Goal: Task Accomplishment & Management: Manage account settings

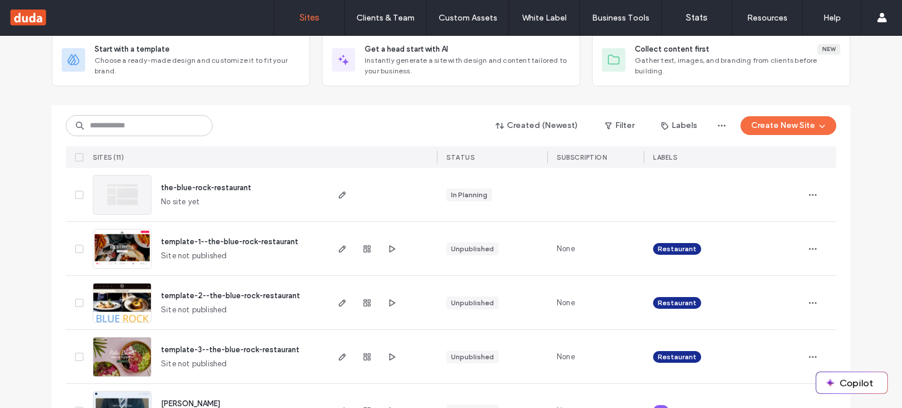
scroll to position [75, 0]
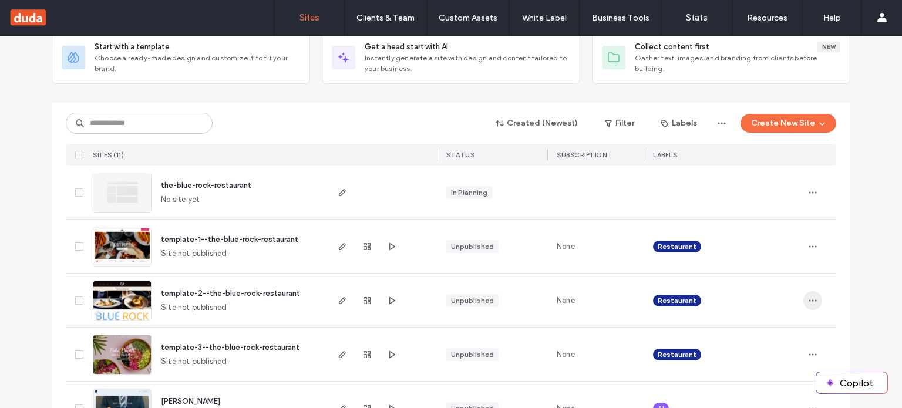
click at [809, 297] on icon "button" at bounding box center [812, 300] width 9 height 9
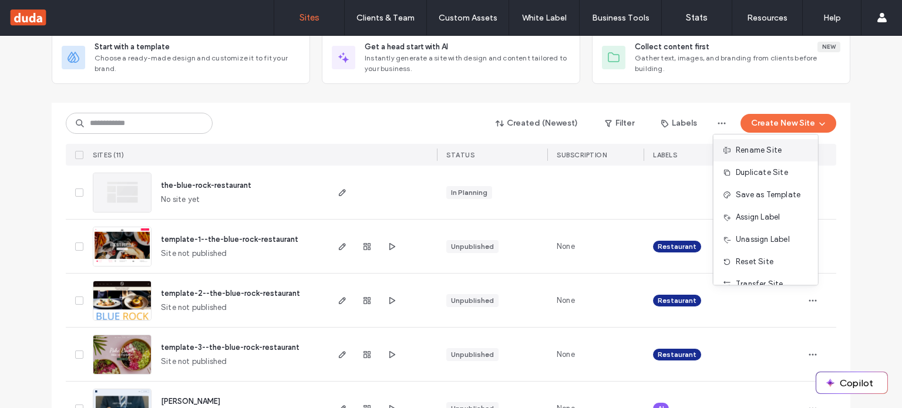
click at [768, 154] on span "Rename Site" at bounding box center [759, 150] width 46 height 12
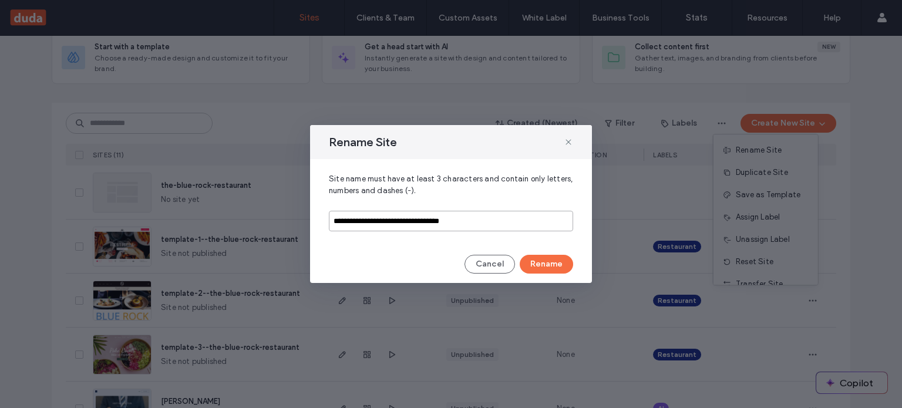
click at [379, 220] on input "**********" at bounding box center [451, 221] width 244 height 21
click at [555, 258] on button "Rename" at bounding box center [546, 264] width 53 height 19
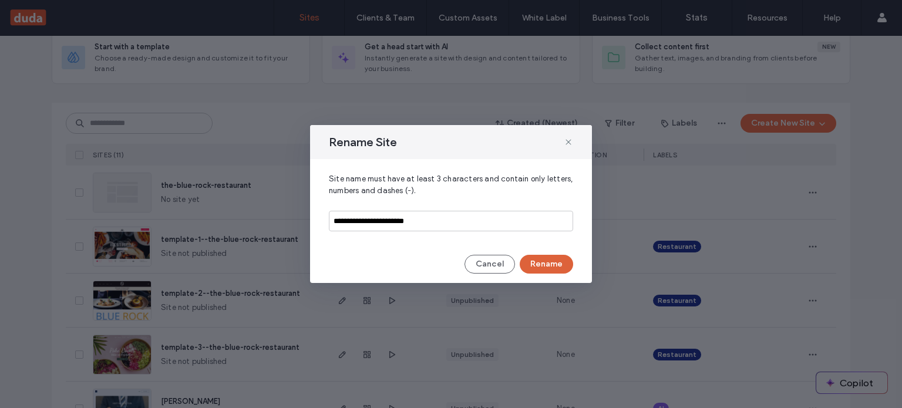
click at [555, 258] on button "Rename" at bounding box center [546, 264] width 53 height 19
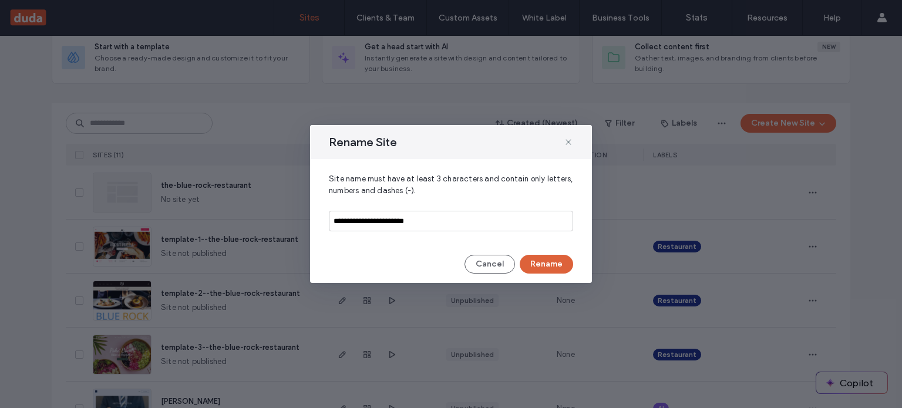
click at [555, 258] on button "Rename" at bounding box center [546, 264] width 53 height 19
click at [444, 224] on input "**********" at bounding box center [451, 221] width 244 height 21
click at [335, 221] on input "**********" at bounding box center [451, 221] width 244 height 21
type input "**********"
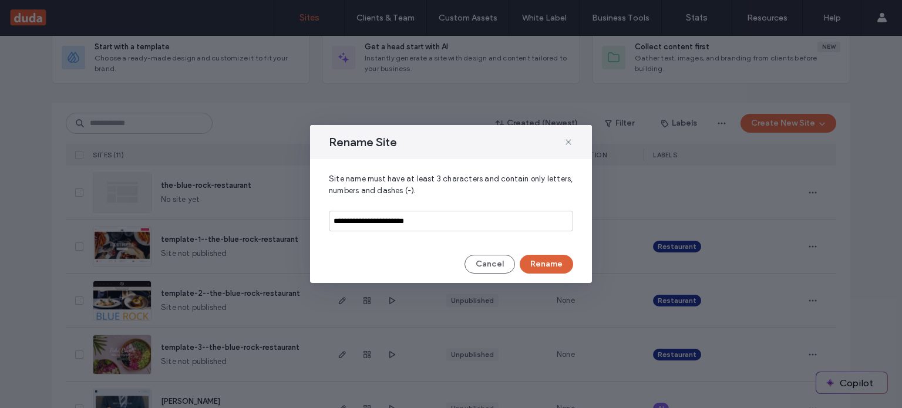
click at [543, 265] on button "Rename" at bounding box center [546, 264] width 53 height 19
click at [505, 265] on button "Cancel" at bounding box center [489, 264] width 50 height 19
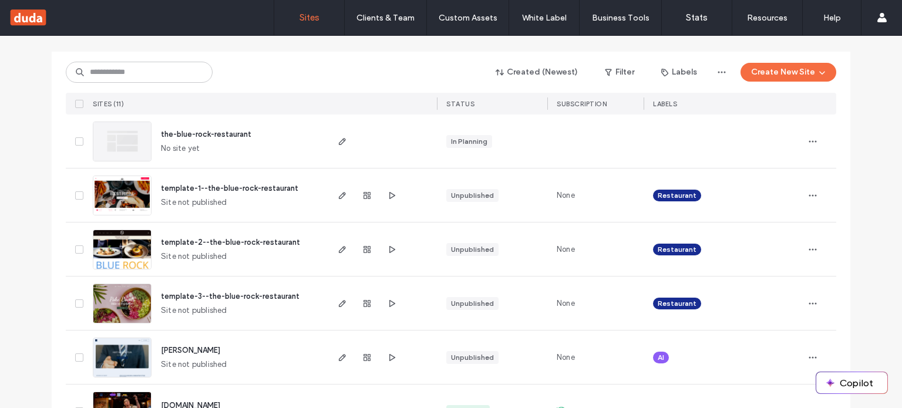
scroll to position [127, 0]
click at [77, 302] on icon at bounding box center [79, 303] width 5 height 4
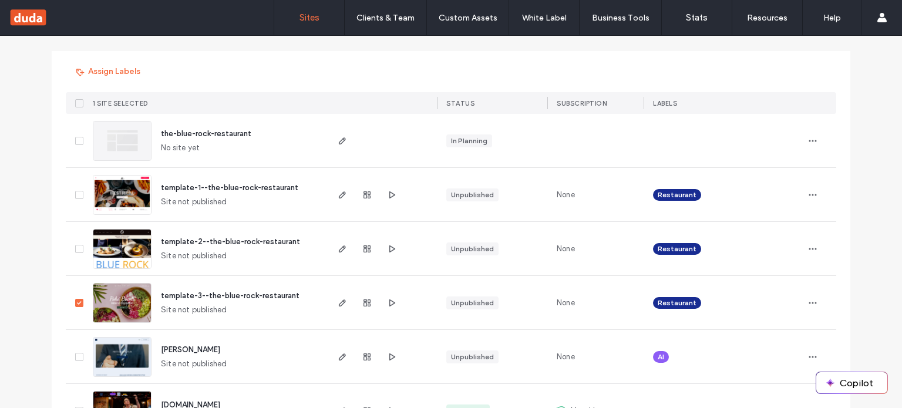
click at [77, 195] on icon at bounding box center [79, 195] width 5 height 4
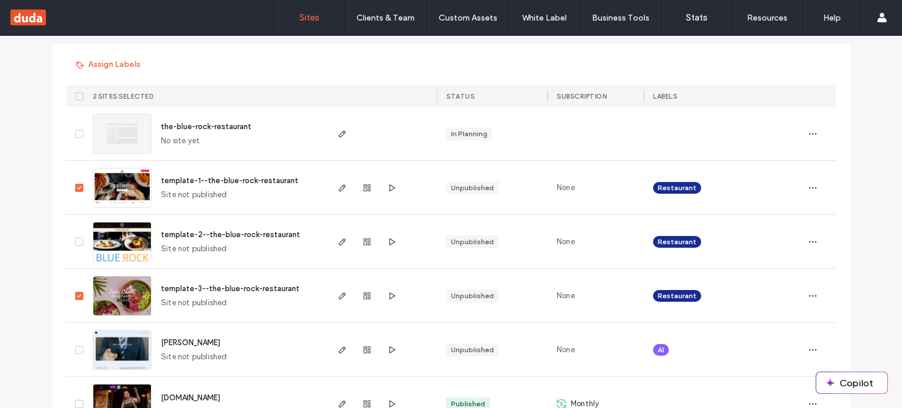
scroll to position [157, 0]
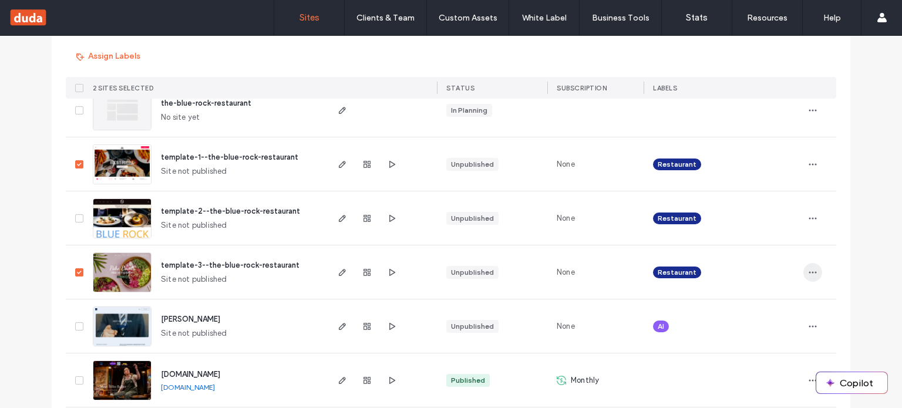
click at [810, 275] on icon "button" at bounding box center [812, 272] width 9 height 9
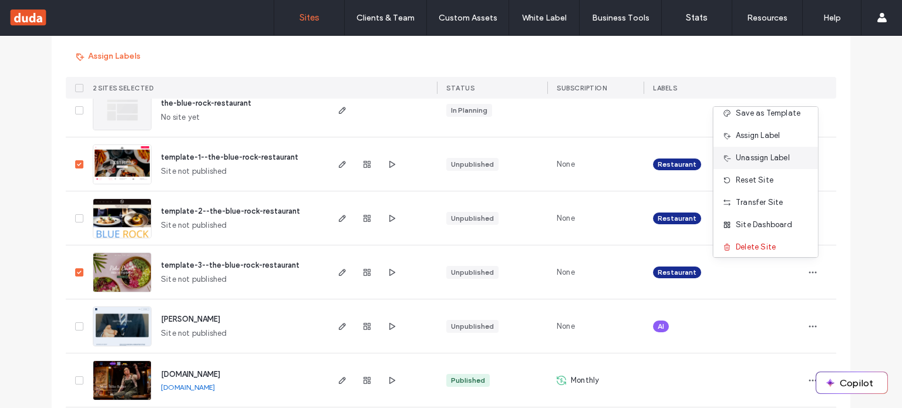
scroll to position [59, 0]
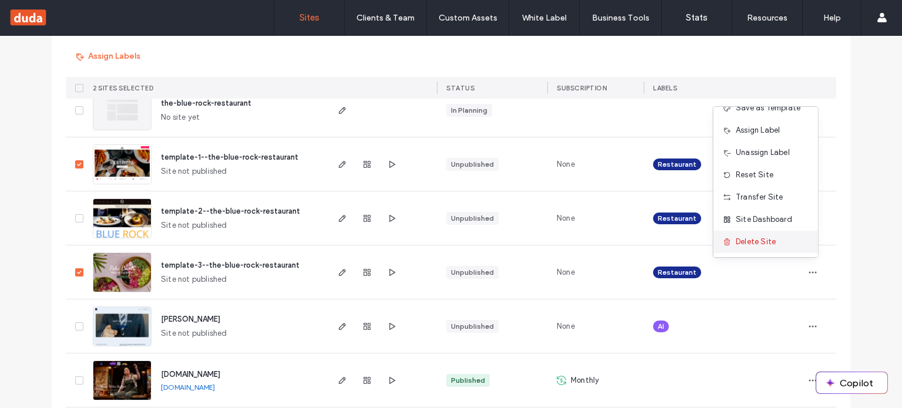
click at [764, 241] on span "Delete Site" at bounding box center [756, 242] width 40 height 12
click at [762, 244] on span "Delete Site" at bounding box center [756, 242] width 40 height 12
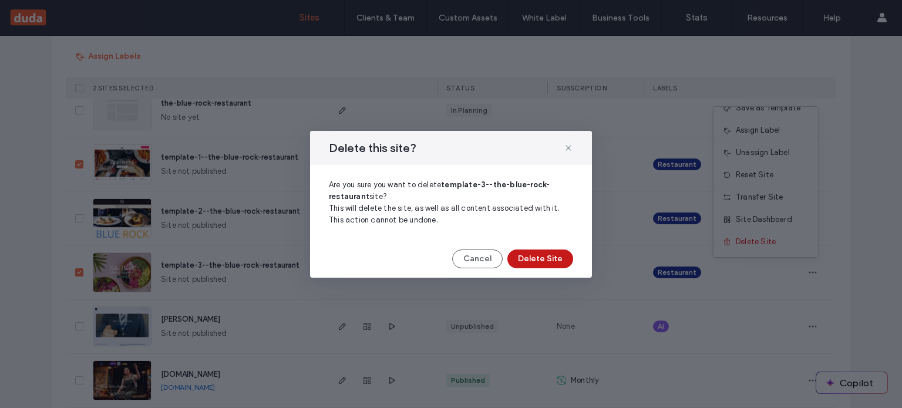
click at [558, 260] on button "Delete Site" at bounding box center [540, 259] width 66 height 19
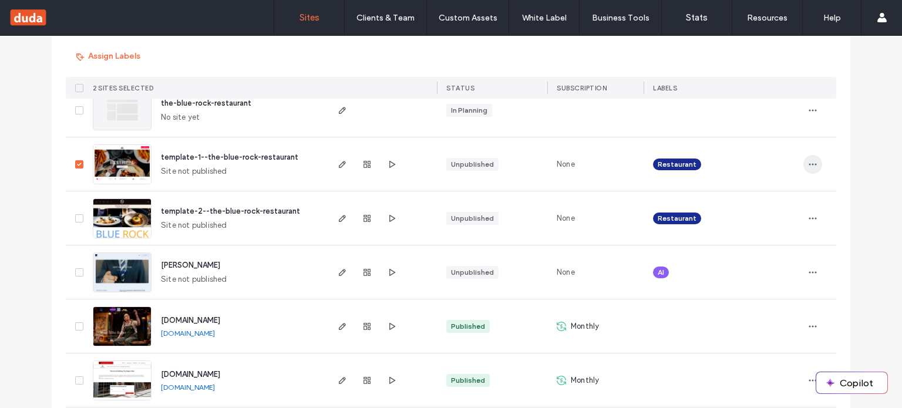
click at [812, 164] on use "button" at bounding box center [813, 164] width 8 height 2
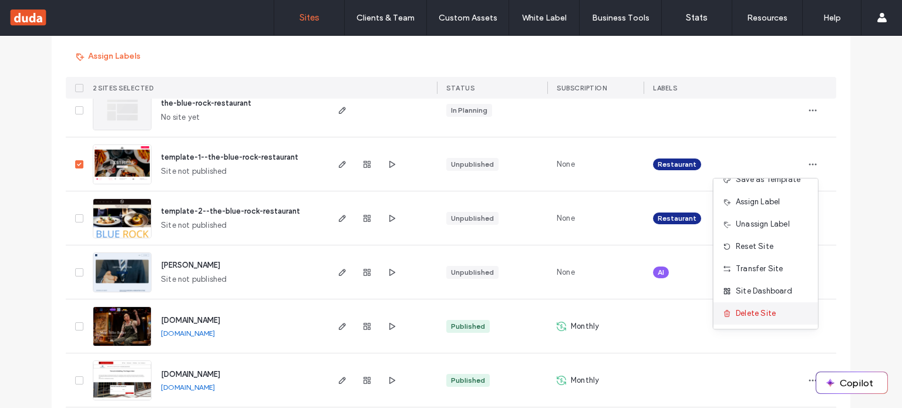
scroll to position [59, 0]
click at [763, 308] on span "Delete Site" at bounding box center [756, 314] width 40 height 12
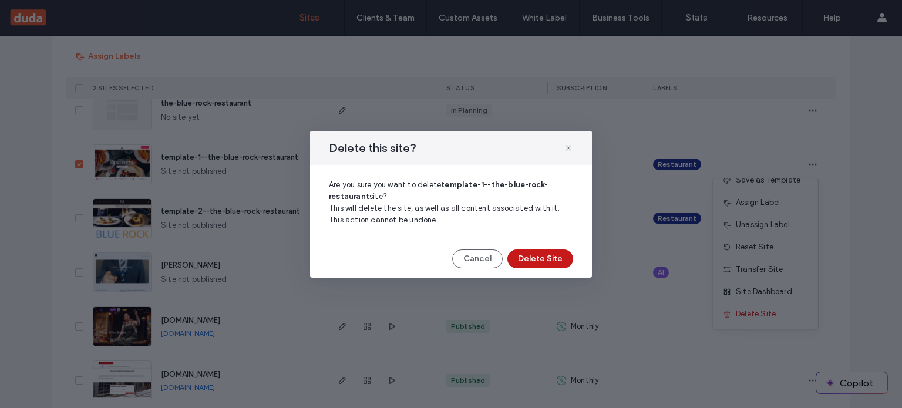
click at [558, 259] on button "Delete Site" at bounding box center [540, 259] width 66 height 19
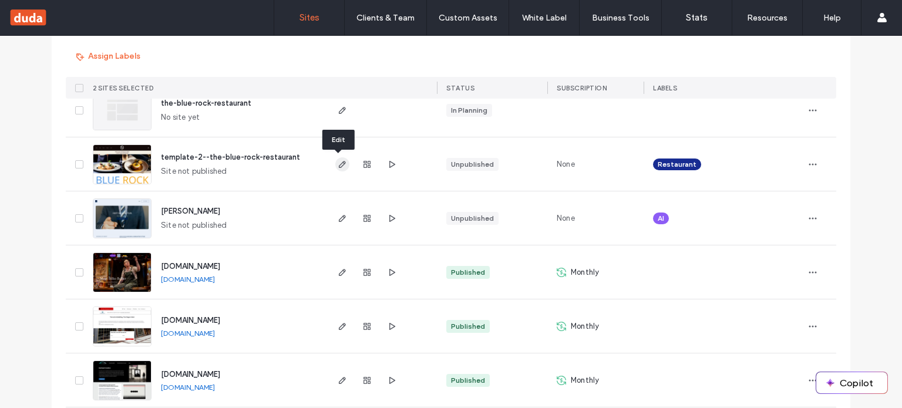
click at [342, 167] on icon "button" at bounding box center [342, 164] width 9 height 9
